Goal: Task Accomplishment & Management: Use online tool/utility

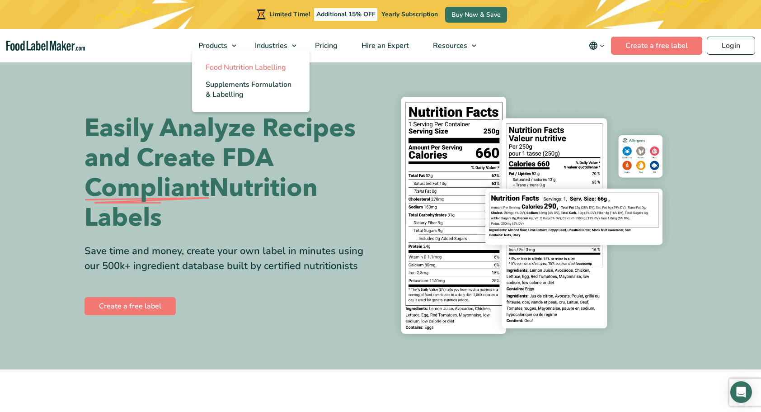
click at [248, 68] on span "Food Nutrition Labelling" at bounding box center [246, 67] width 80 height 10
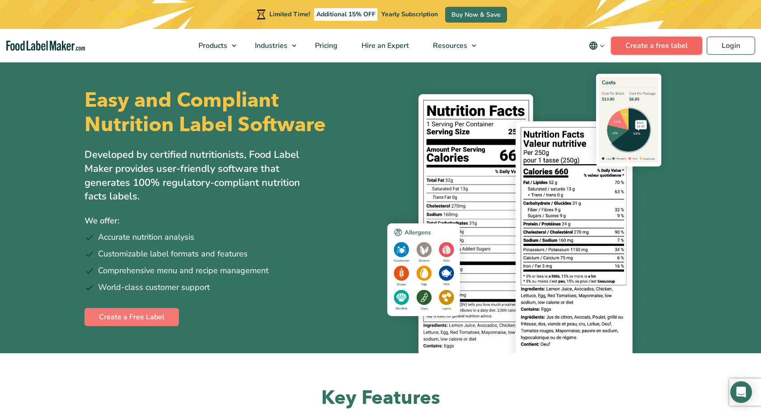
click at [633, 42] on link "Create a free label" at bounding box center [656, 46] width 91 height 18
